Goal: Task Accomplishment & Management: Manage account settings

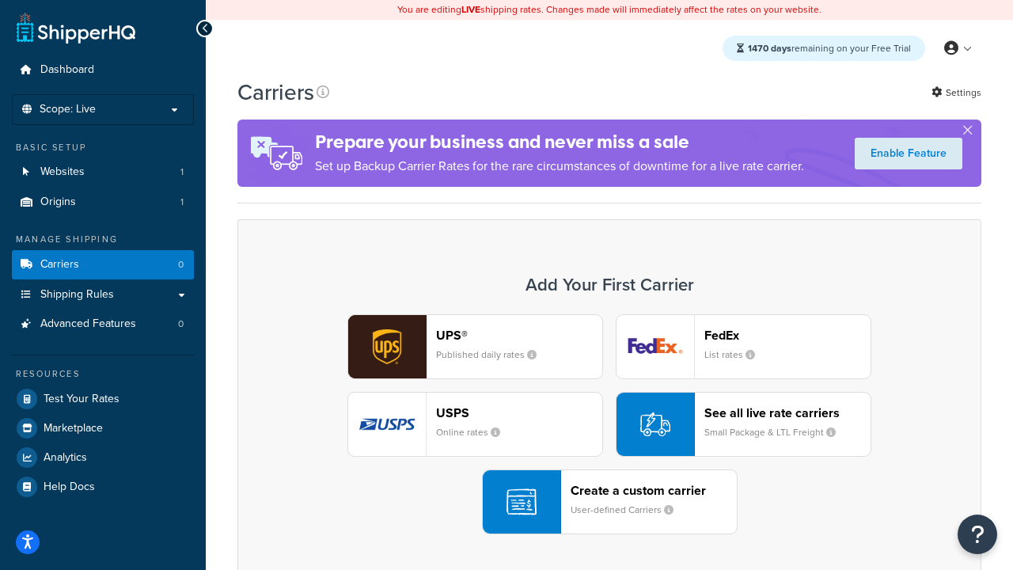
click at [609, 424] on div "UPS® Published daily rates FedEx List rates USPS Online rates See all live rate…" at bounding box center [609, 424] width 710 height 220
click at [787, 335] on header "FedEx" at bounding box center [787, 335] width 166 height 15
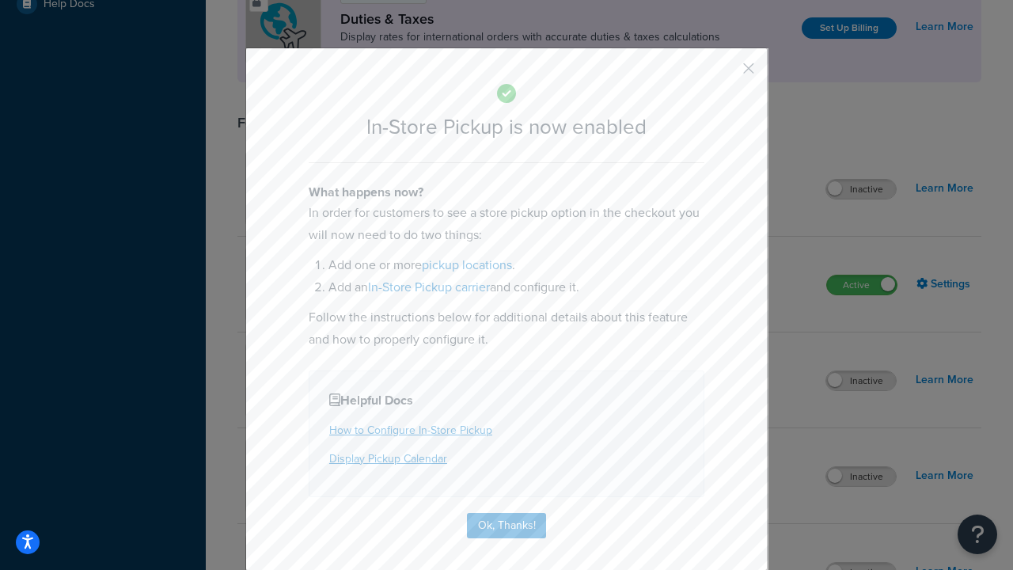
click at [725, 74] on button "button" at bounding box center [725, 74] width 4 height 4
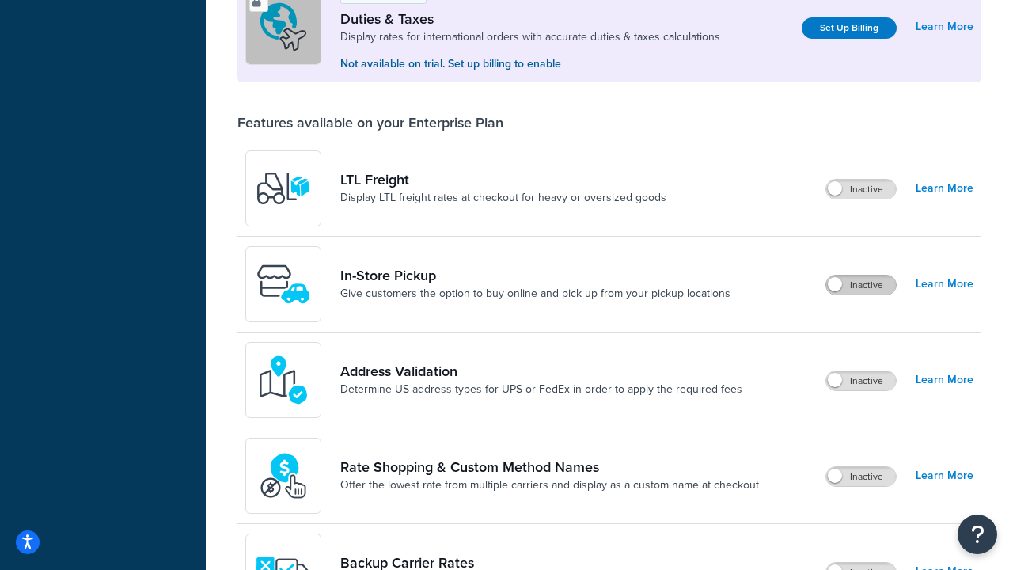
scroll to position [483, 0]
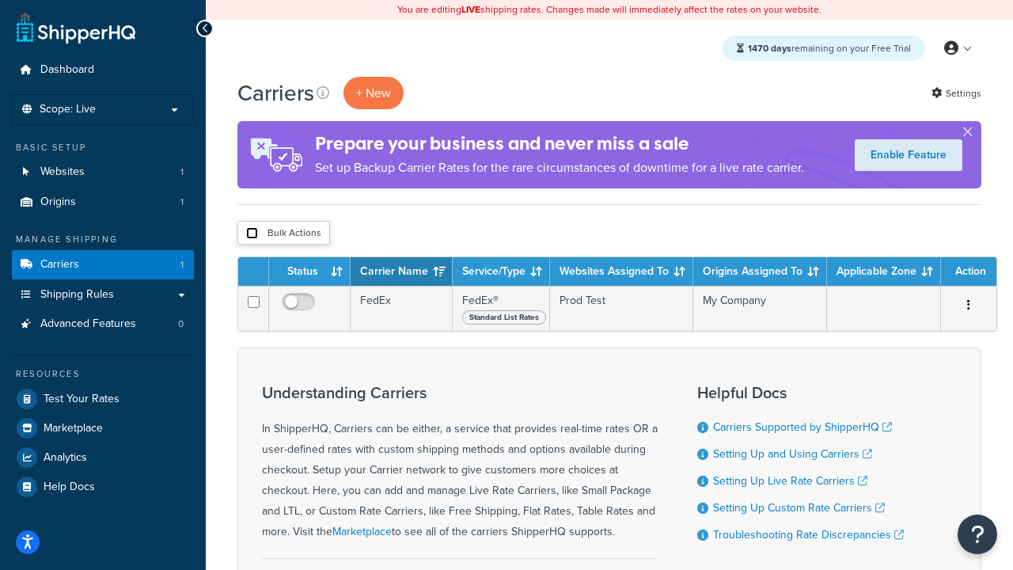
click at [252, 233] on input "checkbox" at bounding box center [252, 233] width 12 height 12
checkbox input "true"
click at [0, 0] on button "Delete" at bounding box center [0, 0] width 0 height 0
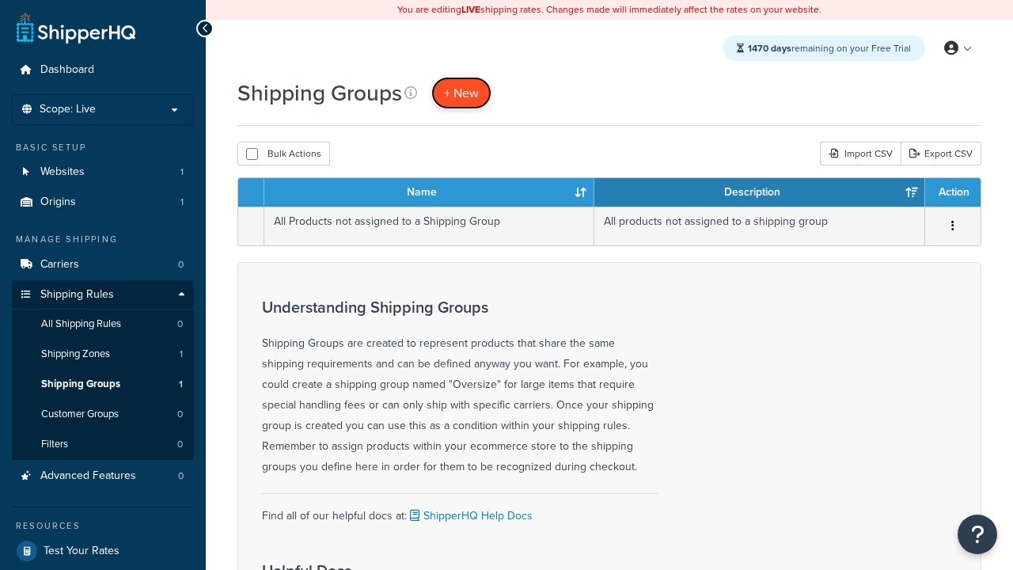
click at [461, 93] on span "+ New" at bounding box center [461, 93] width 35 height 18
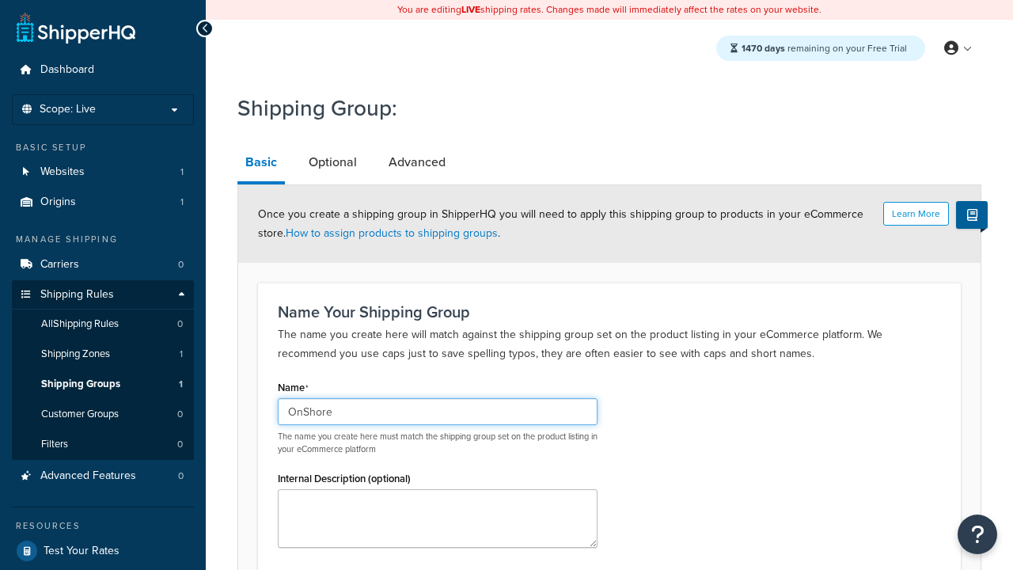
scroll to position [155, 0]
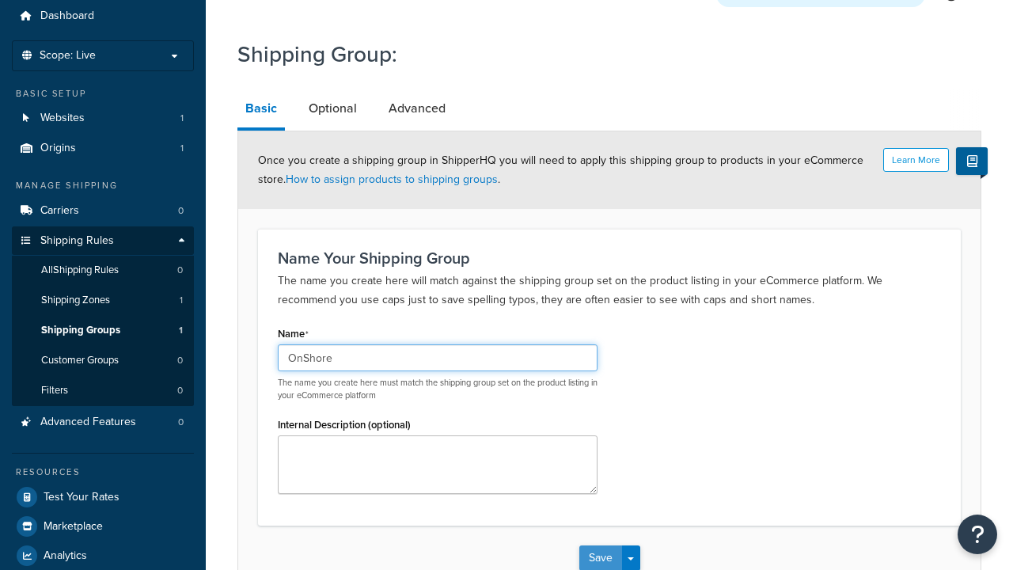
type input "OnShore"
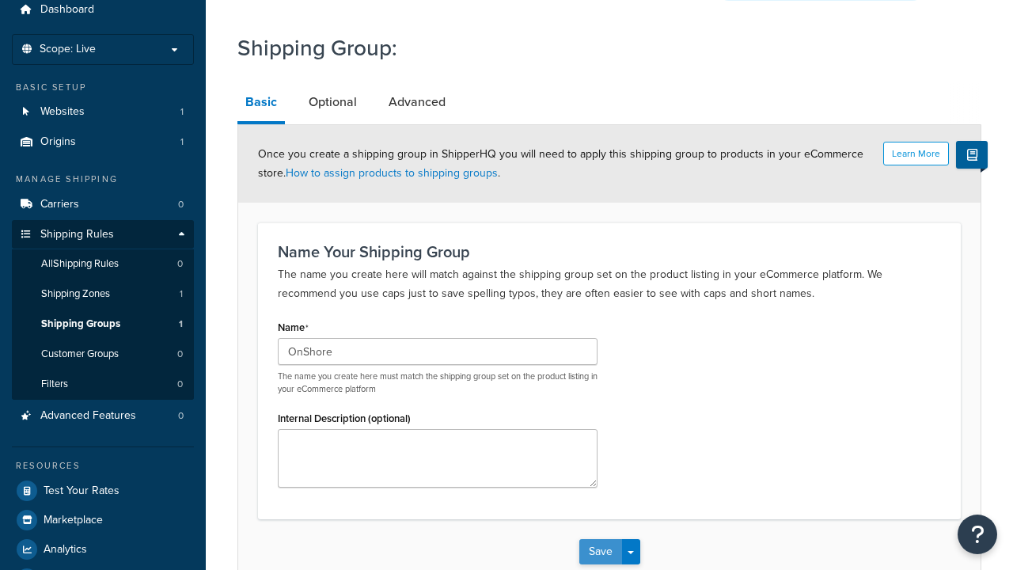
click at [600, 539] on button "Save" at bounding box center [600, 551] width 43 height 25
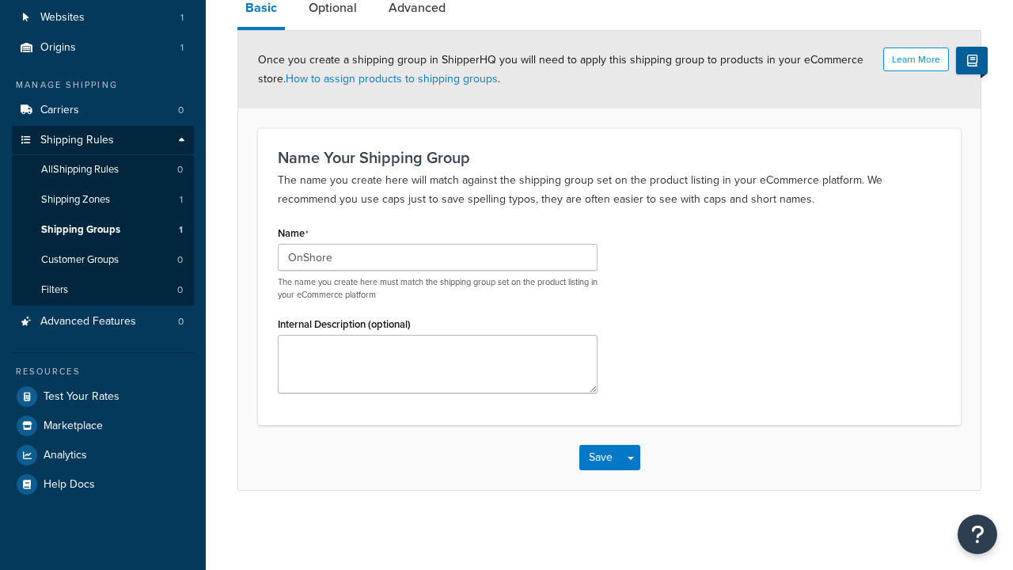
scroll to position [0, 0]
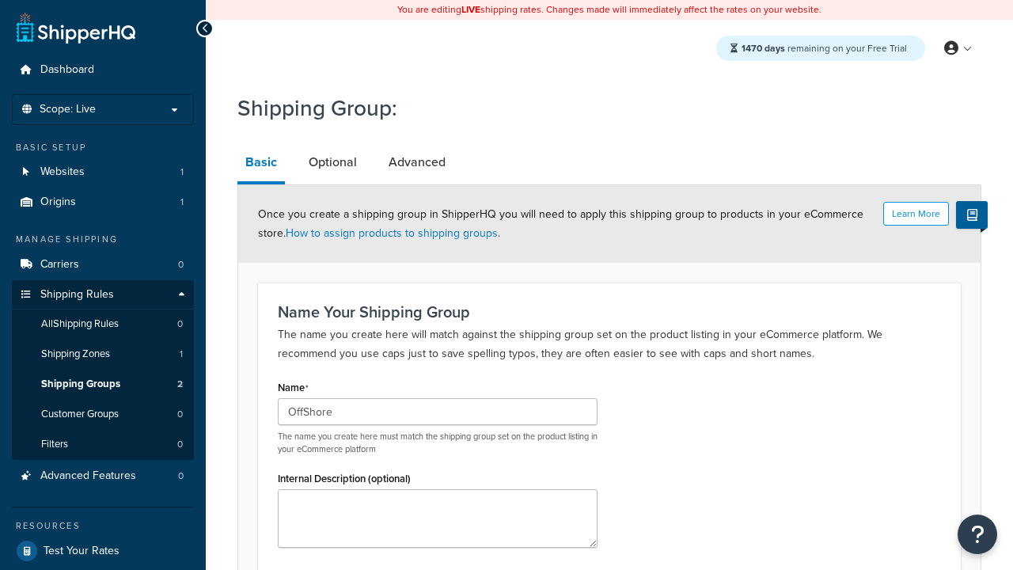
scroll to position [155, 0]
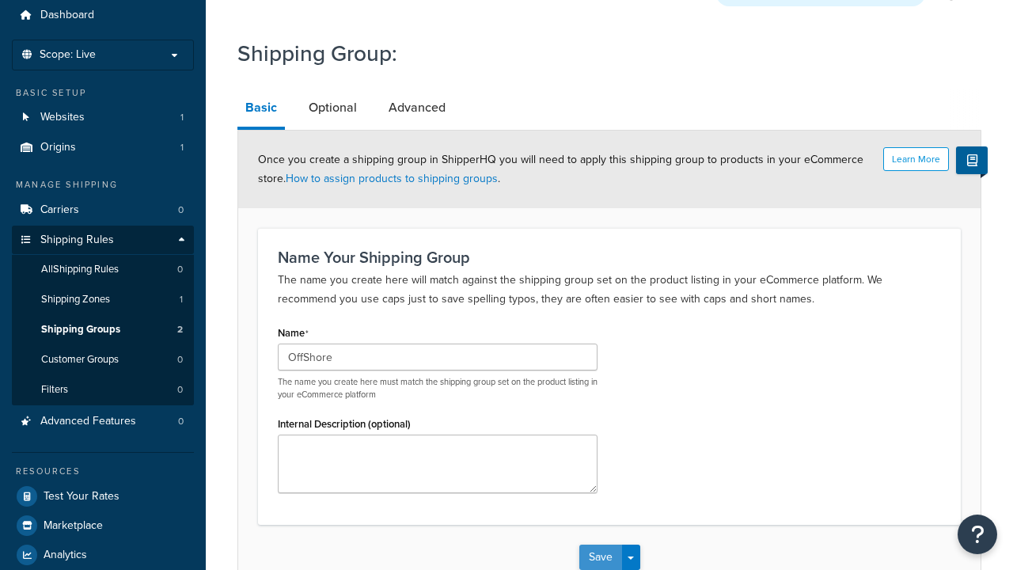
type input "OffShore"
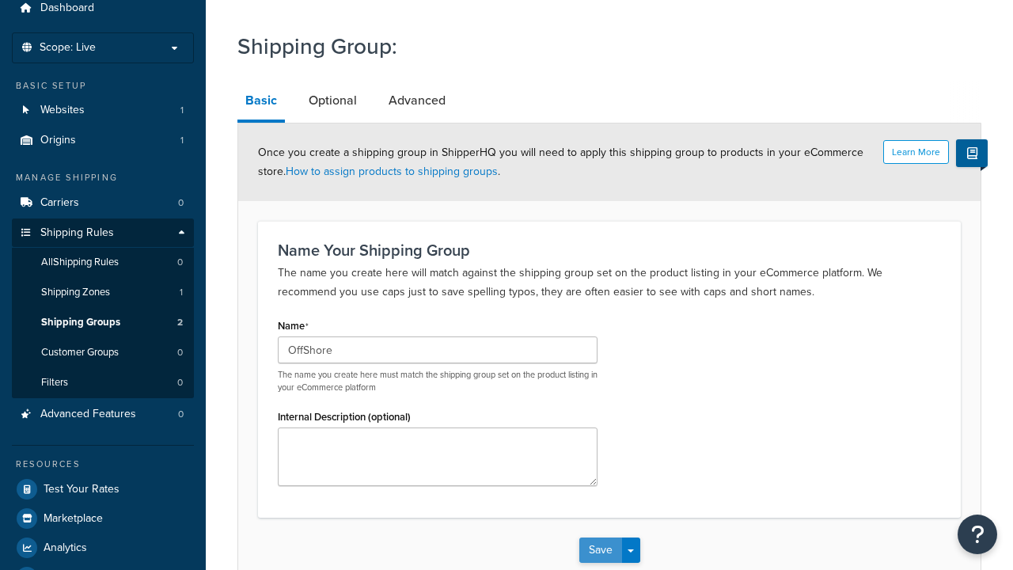
click at [600, 537] on button "Save" at bounding box center [600, 549] width 43 height 25
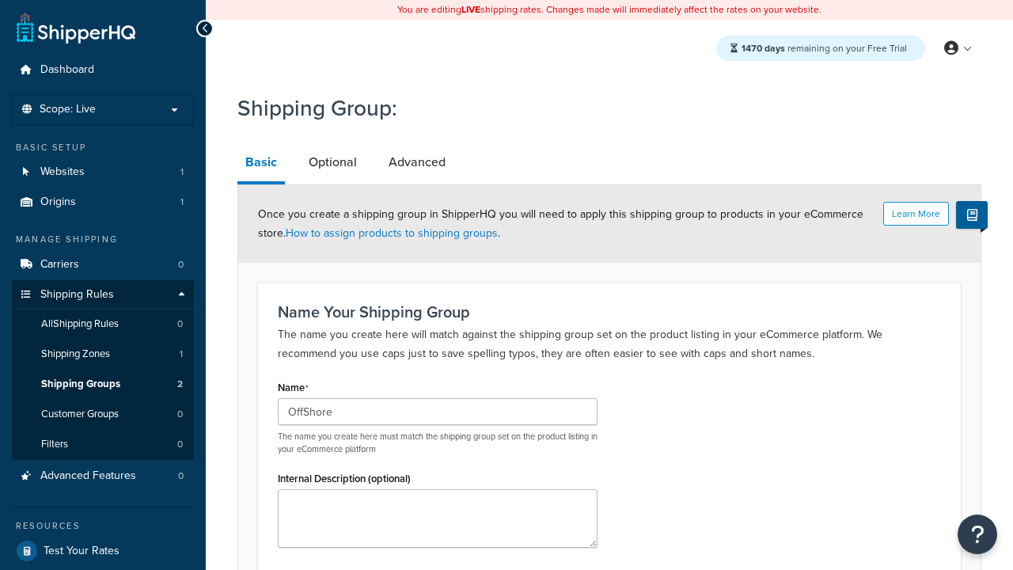
scroll to position [0, 0]
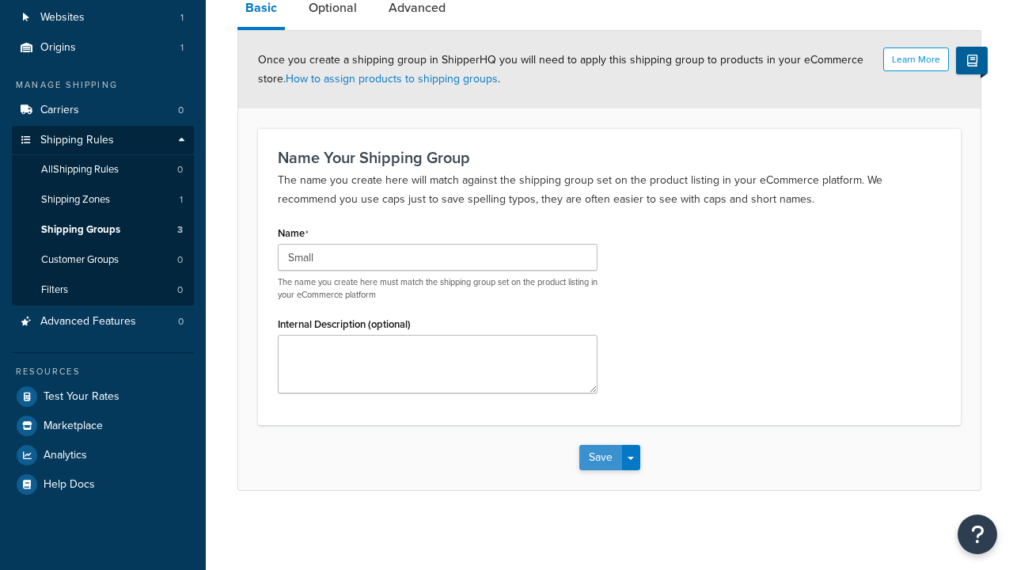
type input "Small"
click at [600, 457] on button "Save" at bounding box center [600, 457] width 43 height 25
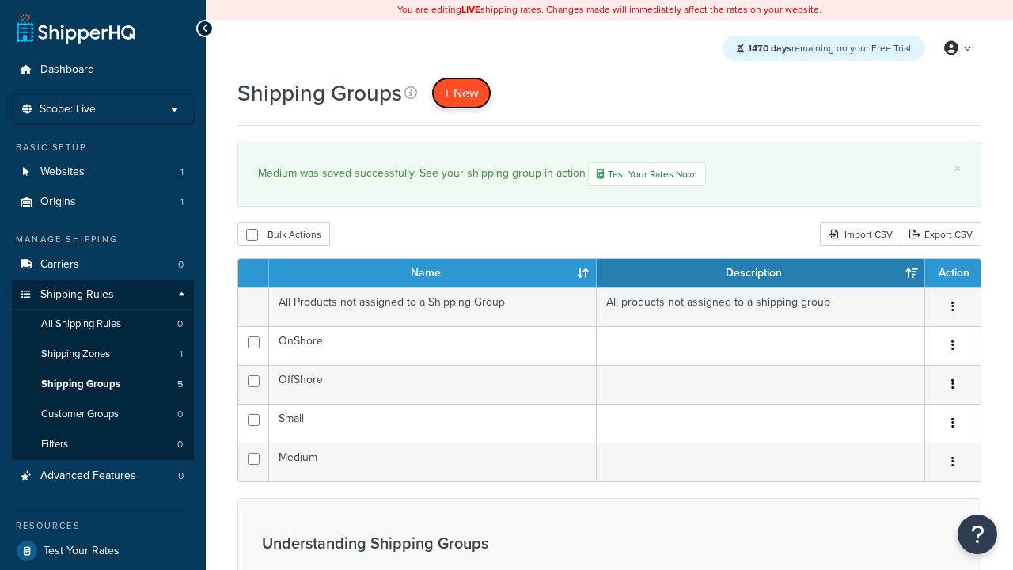
click at [461, 93] on span "+ New" at bounding box center [461, 93] width 35 height 18
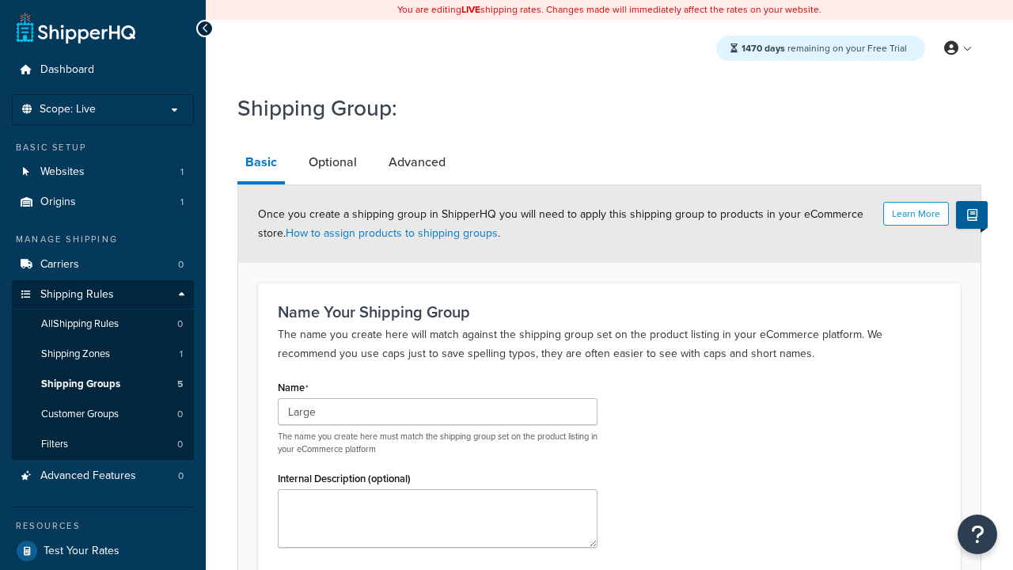
scroll to position [155, 0]
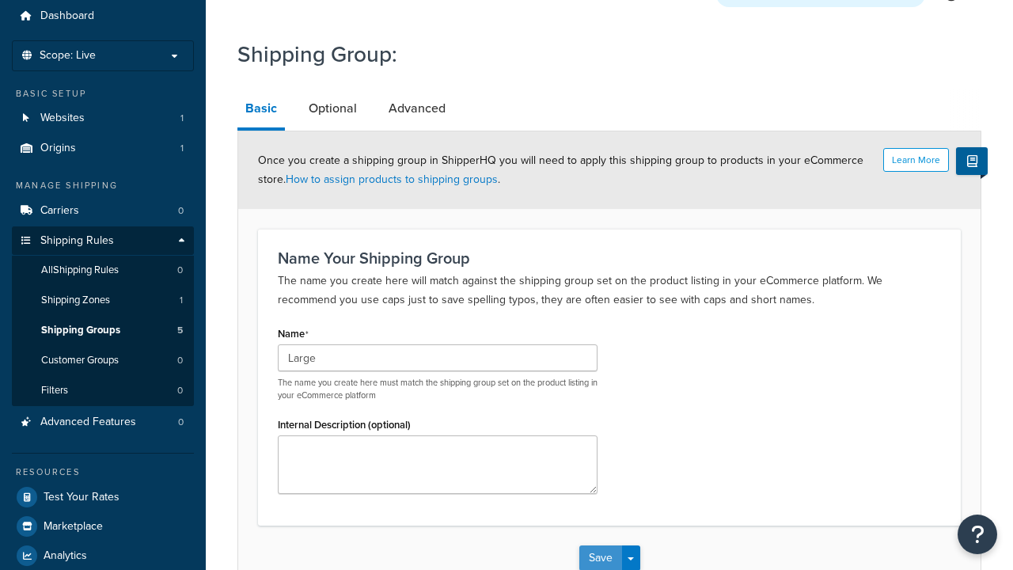
type input "Large"
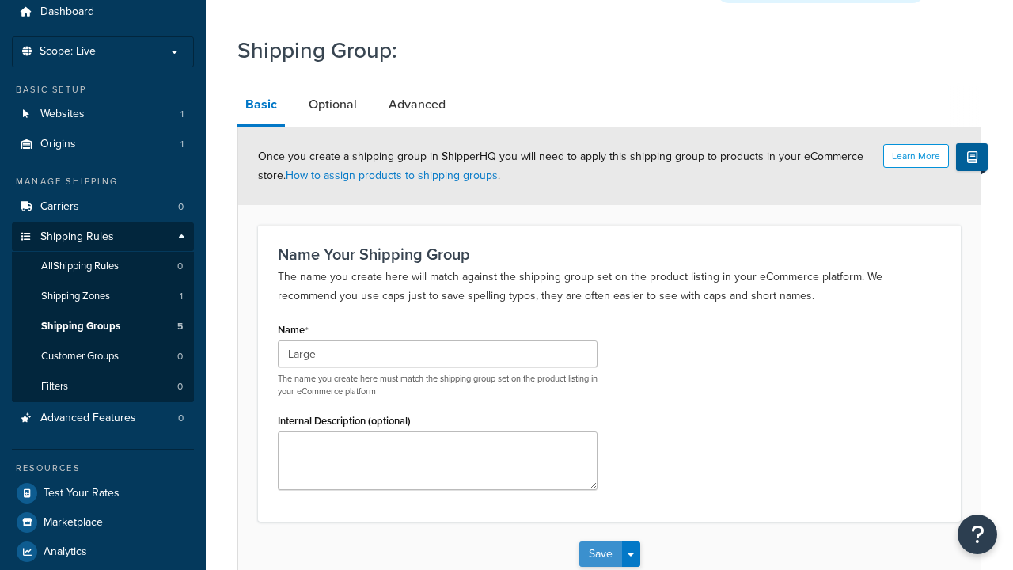
click at [600, 541] on button "Save" at bounding box center [600, 553] width 43 height 25
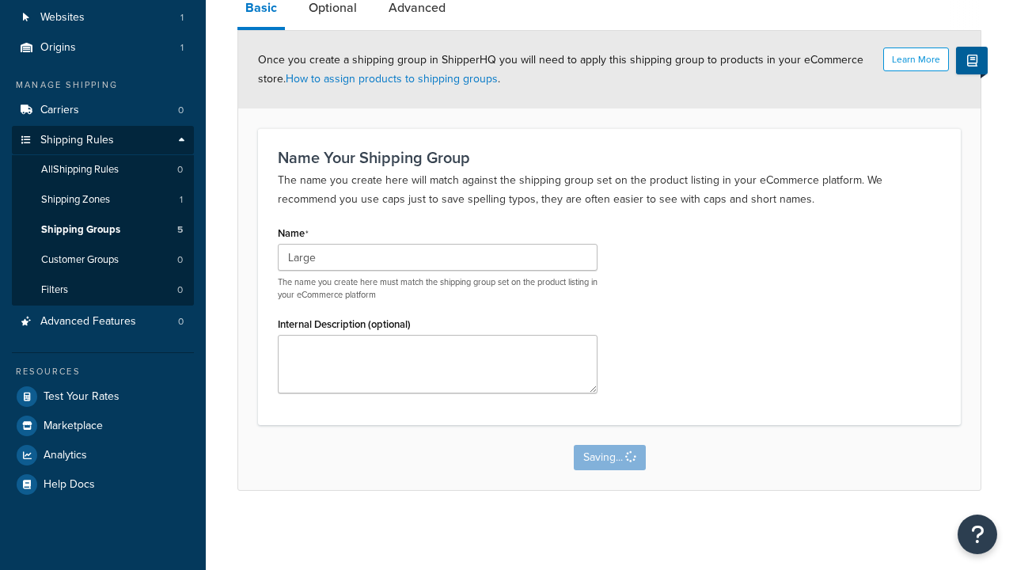
scroll to position [0, 0]
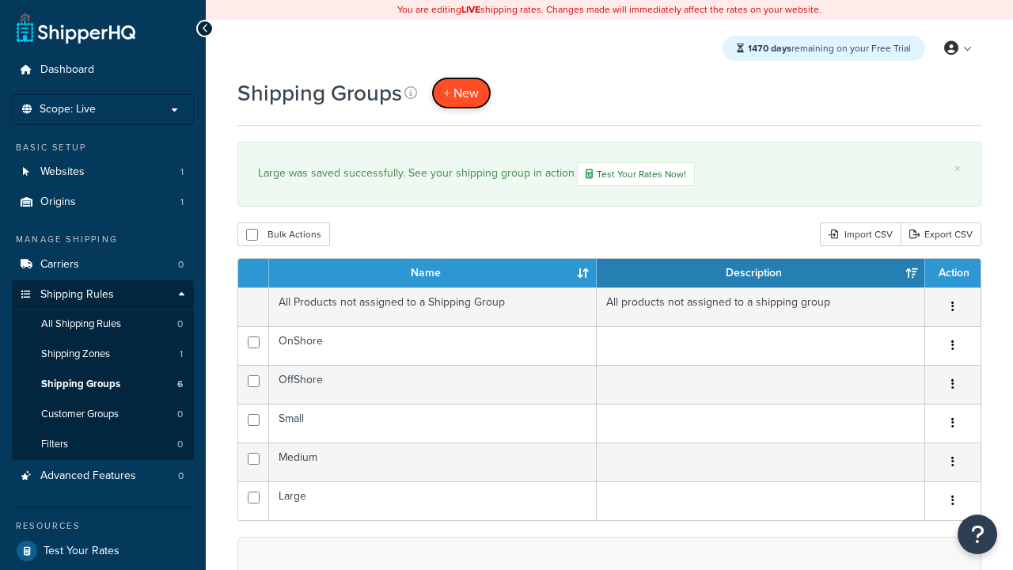
click at [461, 93] on span "+ New" at bounding box center [461, 93] width 35 height 18
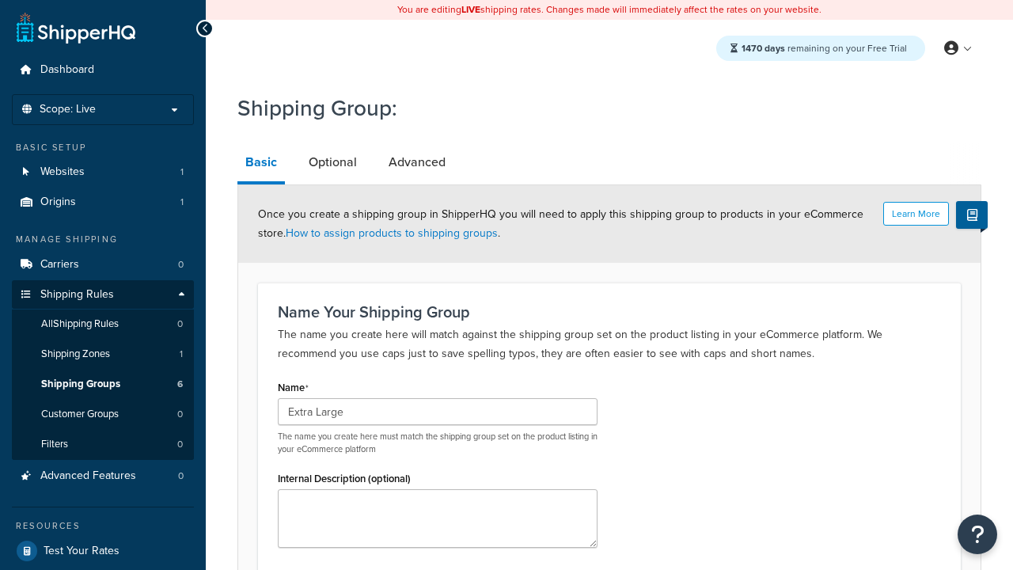
scroll to position [155, 0]
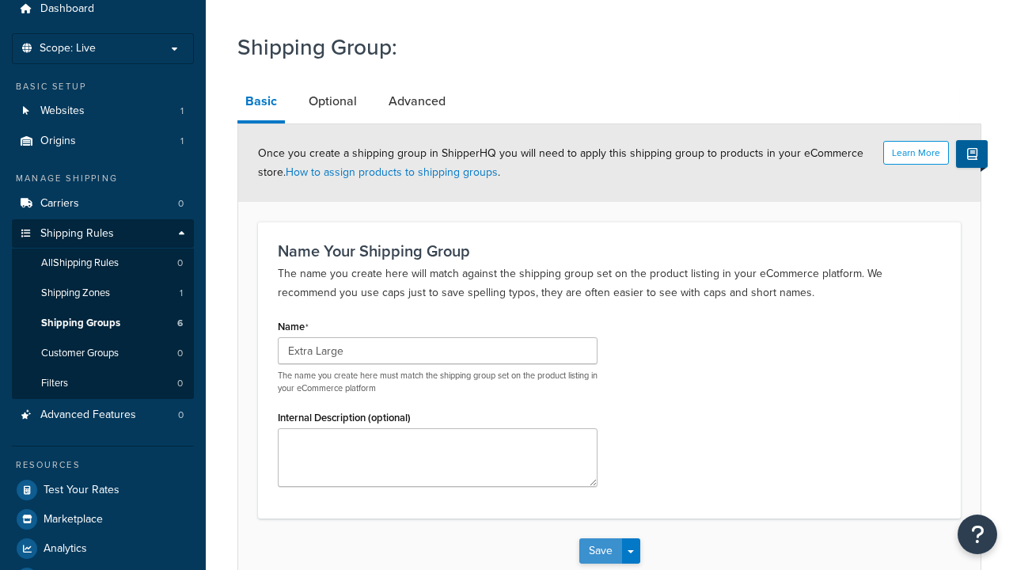
type input "Extra Large"
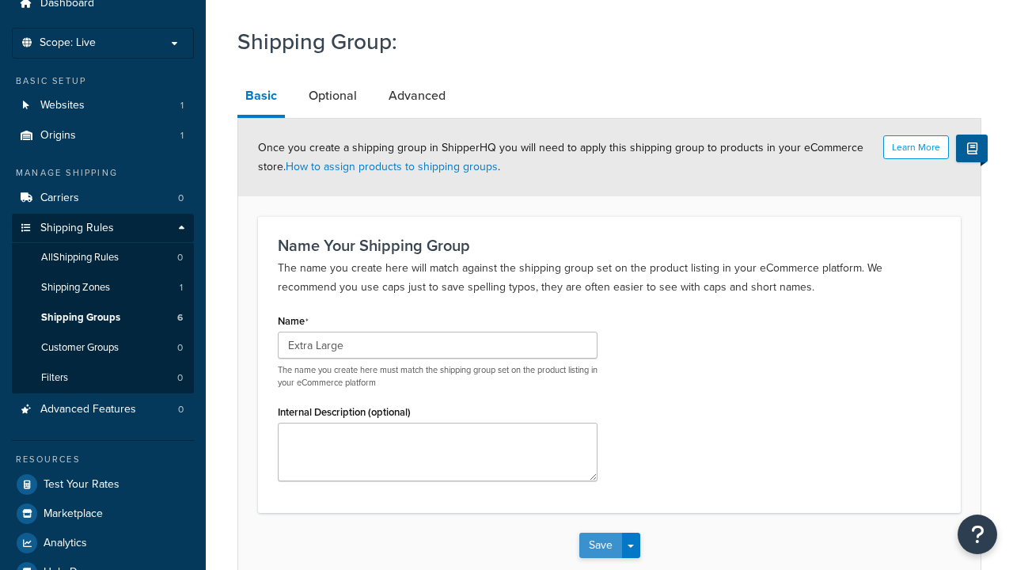
click at [600, 532] on button "Save" at bounding box center [600, 544] width 43 height 25
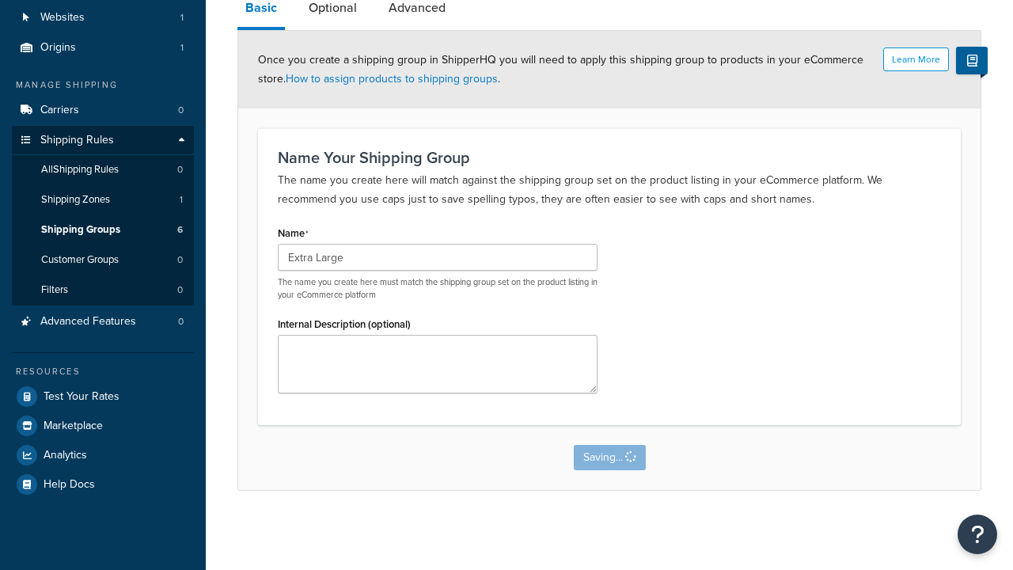
scroll to position [0, 0]
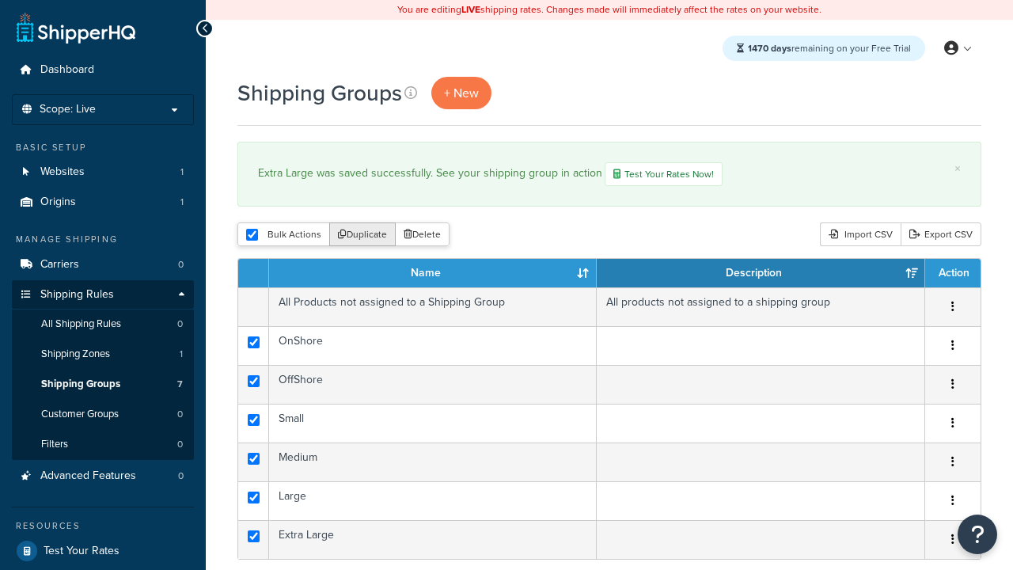
click at [363, 236] on button "Duplicate" at bounding box center [362, 234] width 66 height 24
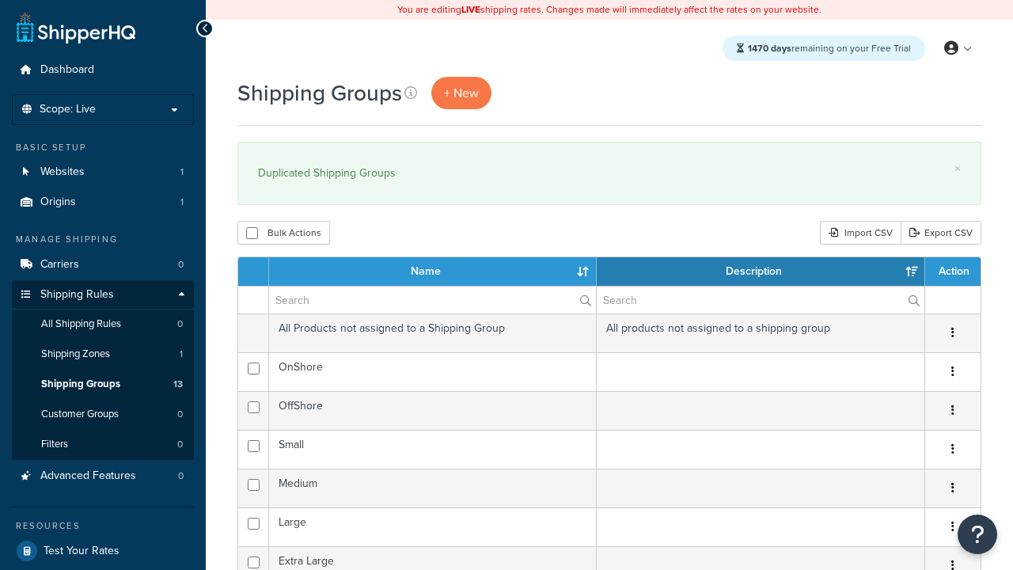
select select "15"
